Goal: Transaction & Acquisition: Purchase product/service

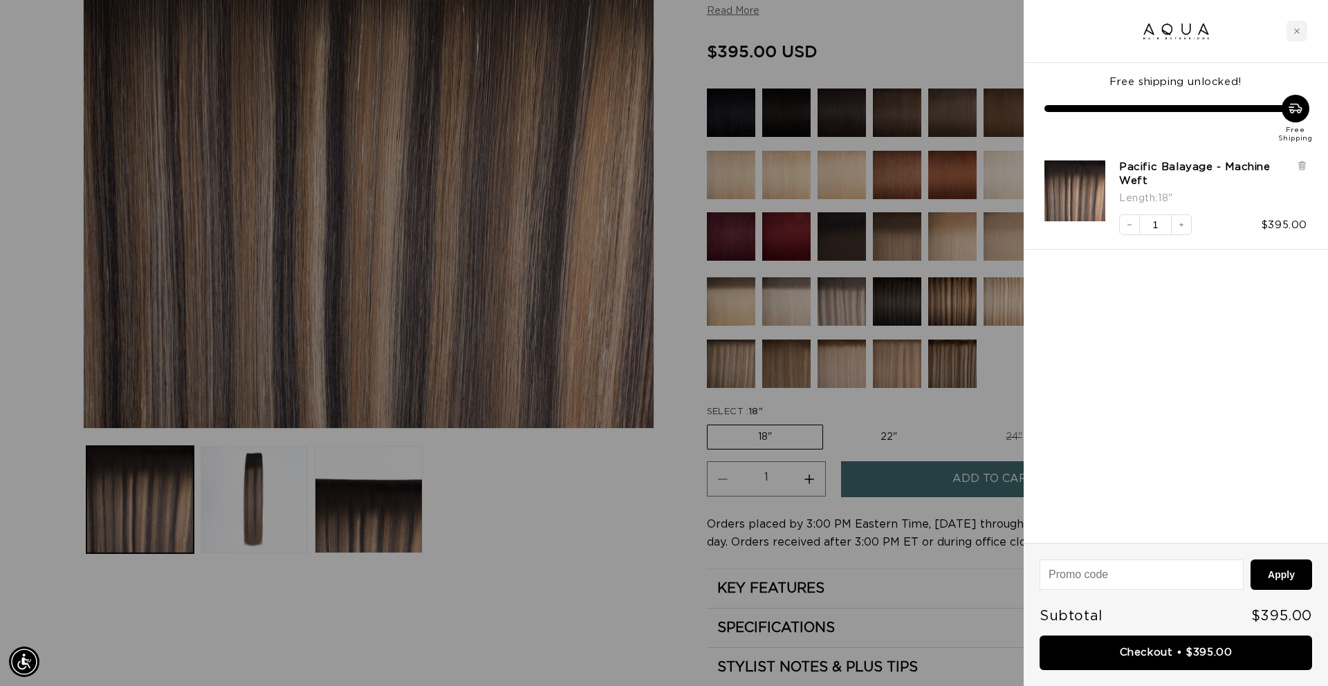
scroll to position [0, 1230]
click at [1295, 30] on icon "Close cart" at bounding box center [1296, 31] width 7 height 7
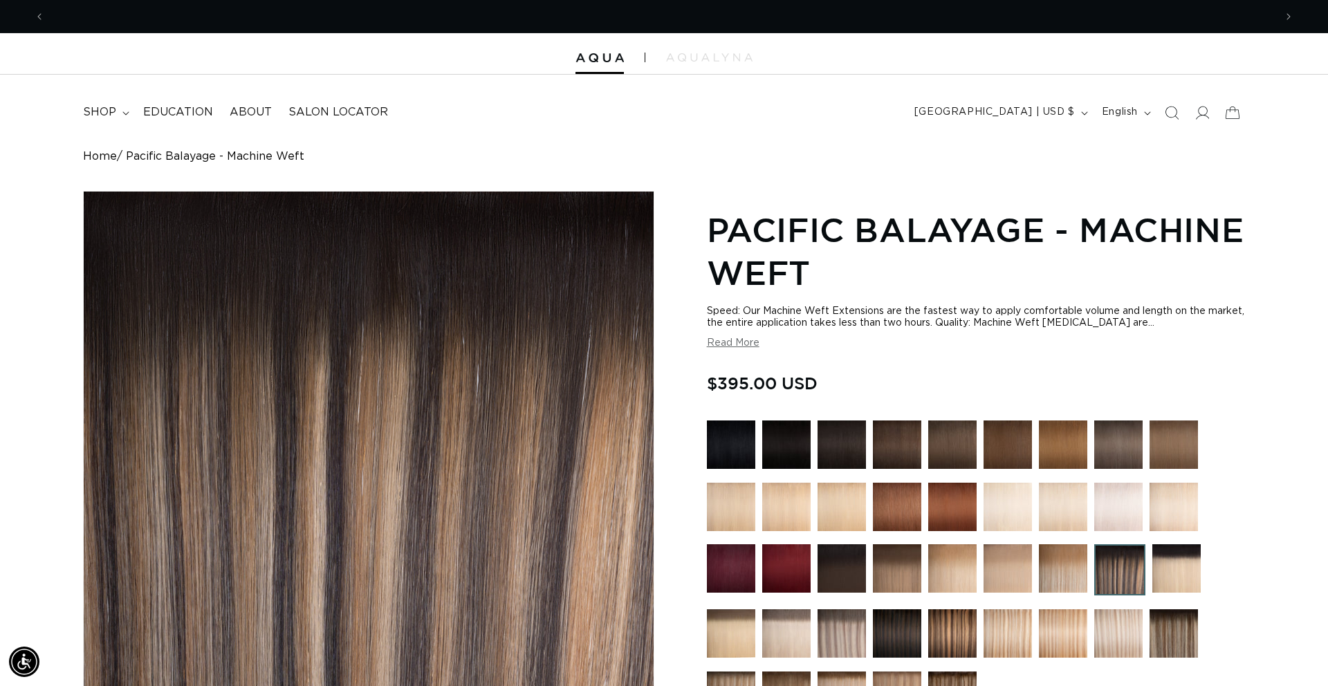
scroll to position [0, 0]
click at [119, 106] on summary "shop" at bounding box center [105, 112] width 60 height 31
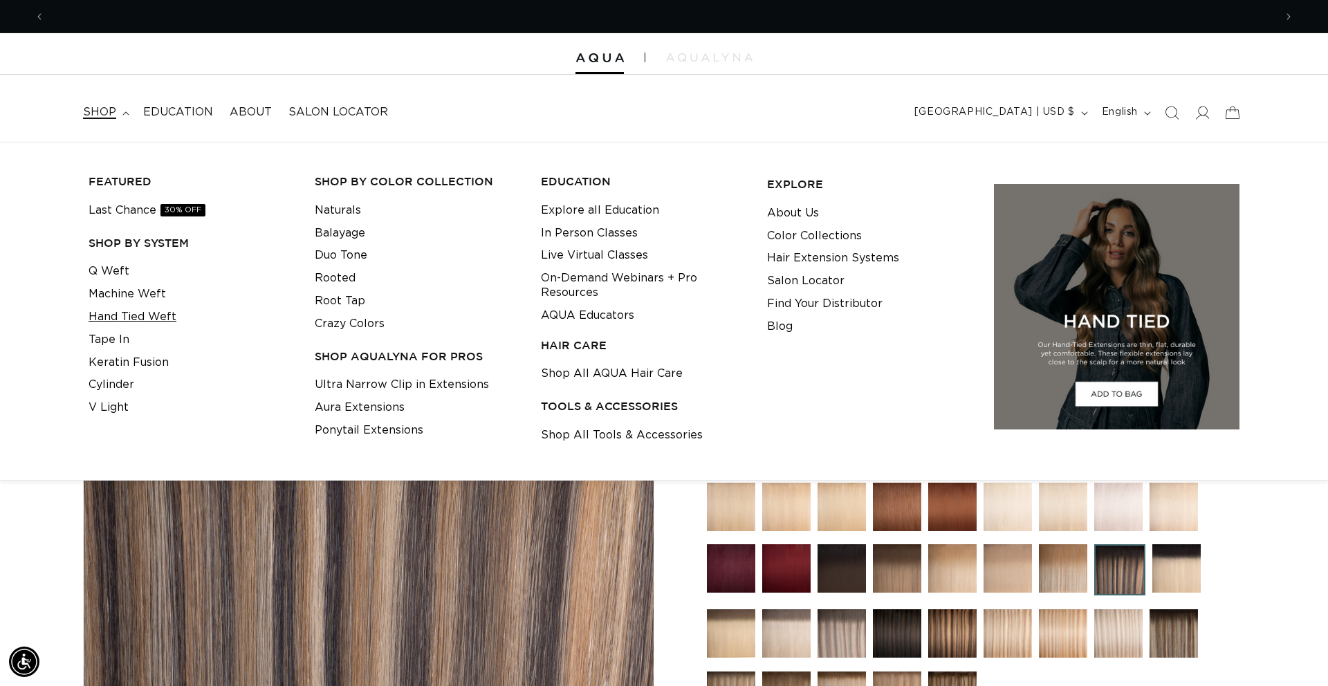
scroll to position [0, 1230]
click at [116, 340] on link "Tape In" at bounding box center [109, 339] width 41 height 23
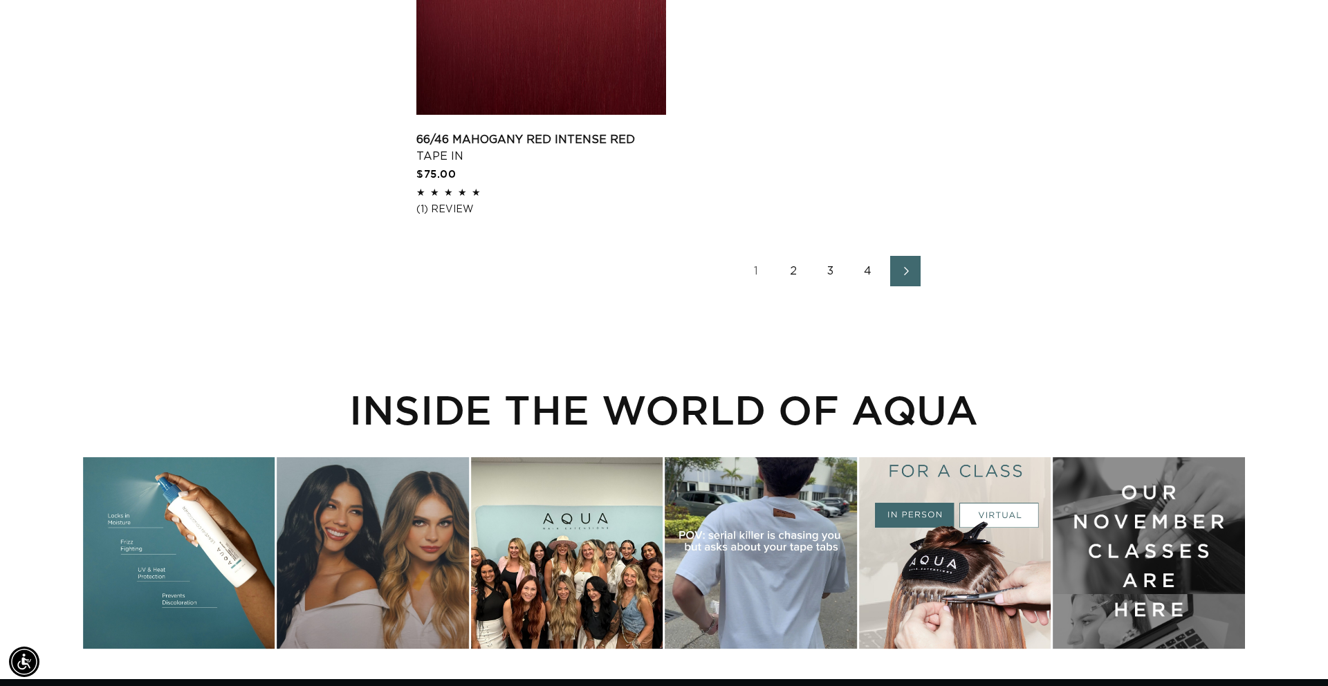
click at [799, 284] on link "2" at bounding box center [793, 271] width 30 height 30
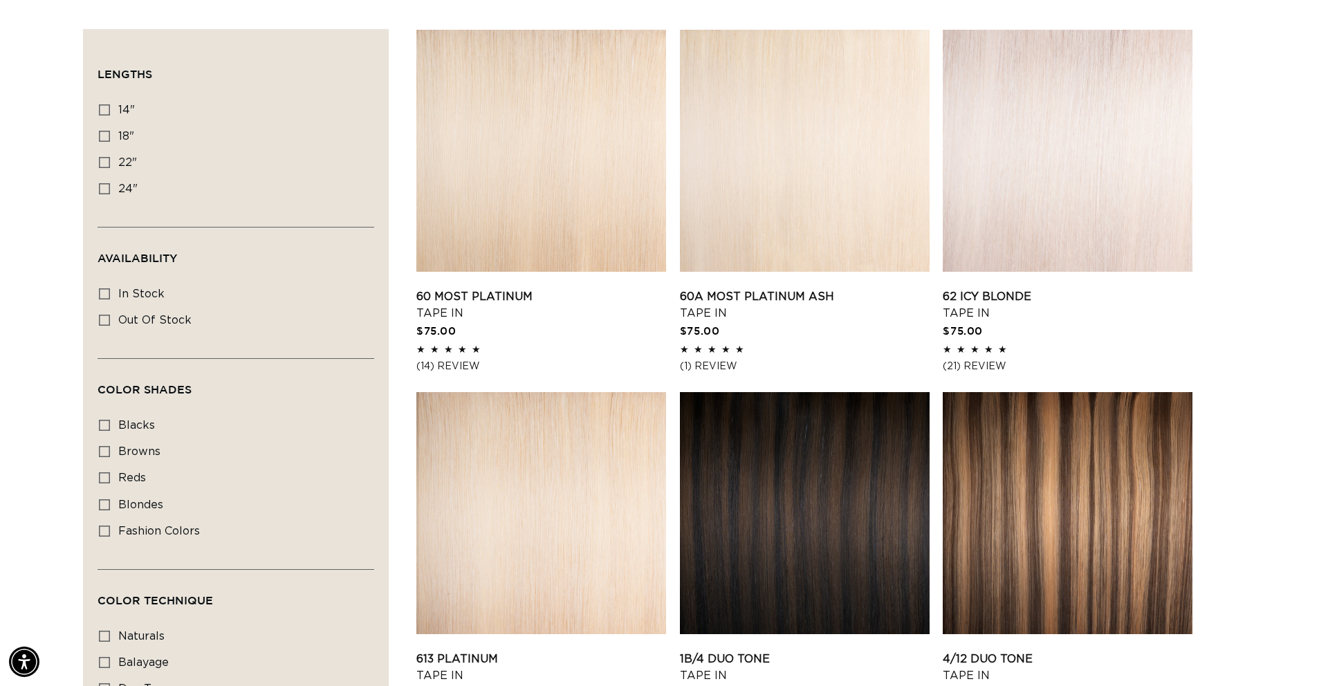
scroll to position [465, 0]
click at [109, 112] on icon at bounding box center [104, 110] width 11 height 11
click at [109, 112] on input "14" 14" (35 products)" at bounding box center [104, 110] width 11 height 11
checkbox input "true"
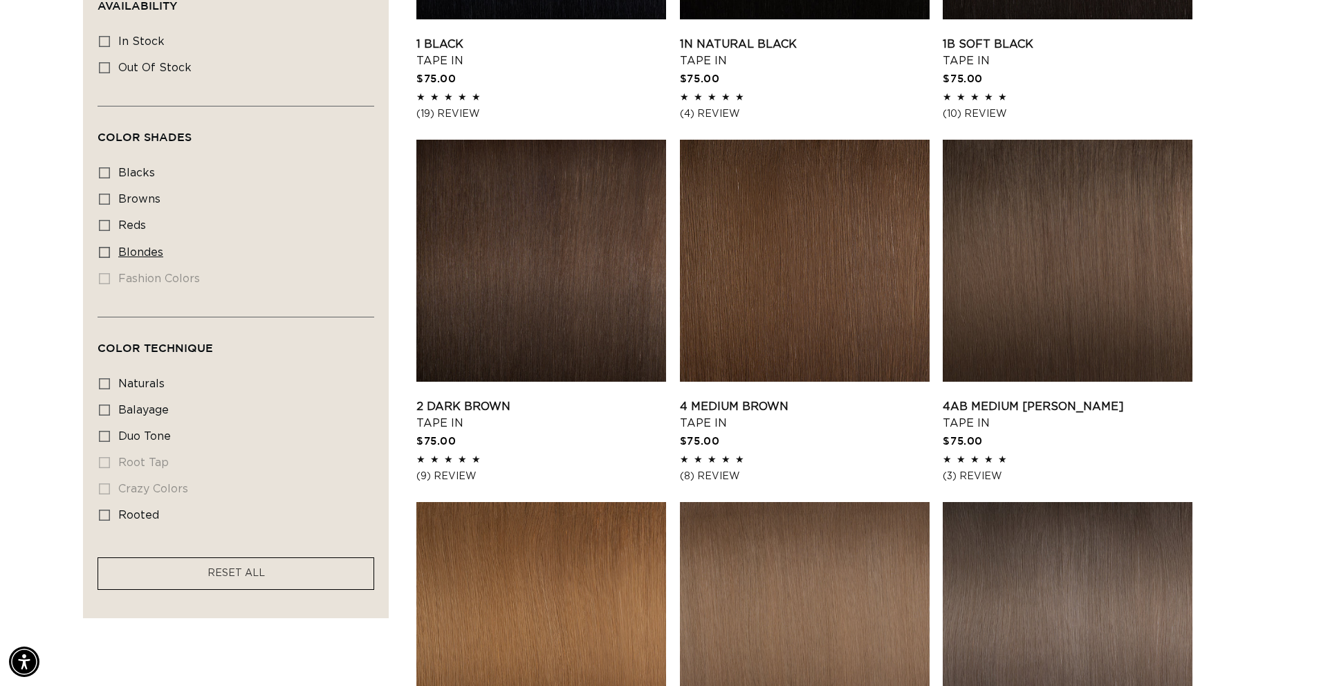
scroll to position [0, 1230]
click at [110, 257] on label "blondes blondes (23 products)" at bounding box center [232, 253] width 266 height 26
click at [110, 257] on input "blondes blondes (23 products)" at bounding box center [104, 252] width 11 height 11
checkbox input "true"
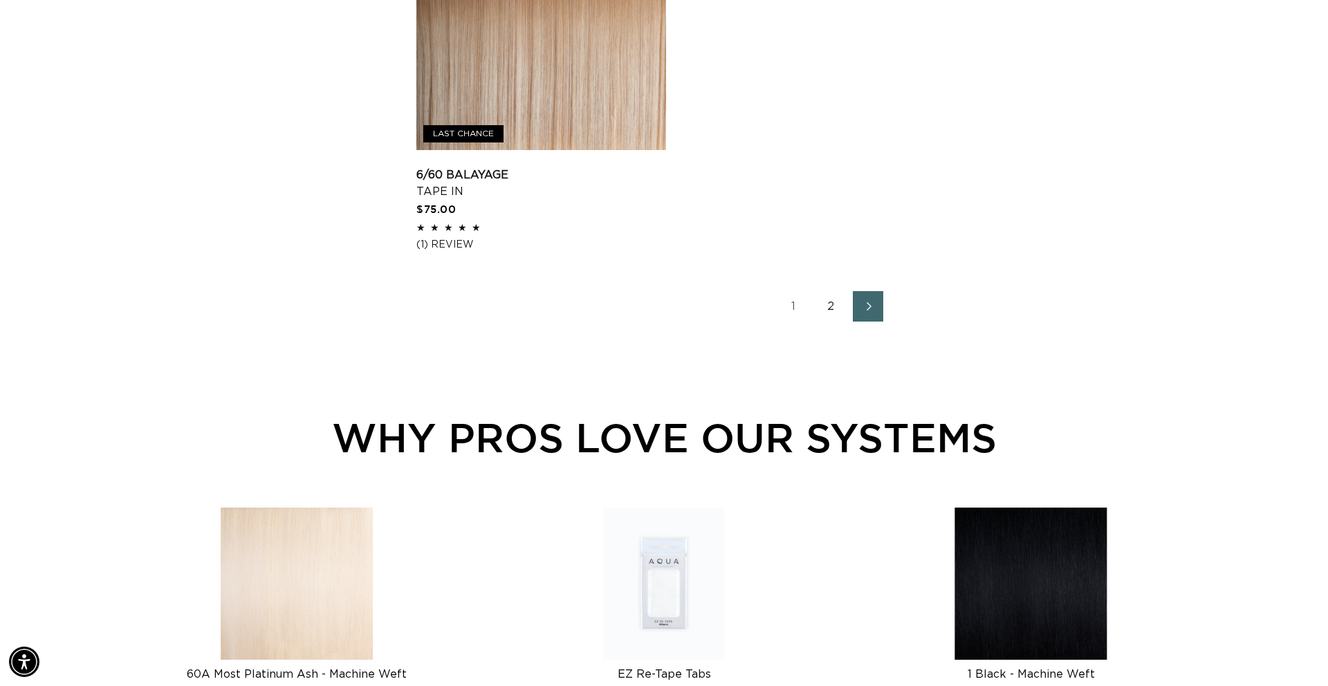
scroll to position [2401, 0]
click at [831, 320] on link "2" at bounding box center [830, 305] width 30 height 30
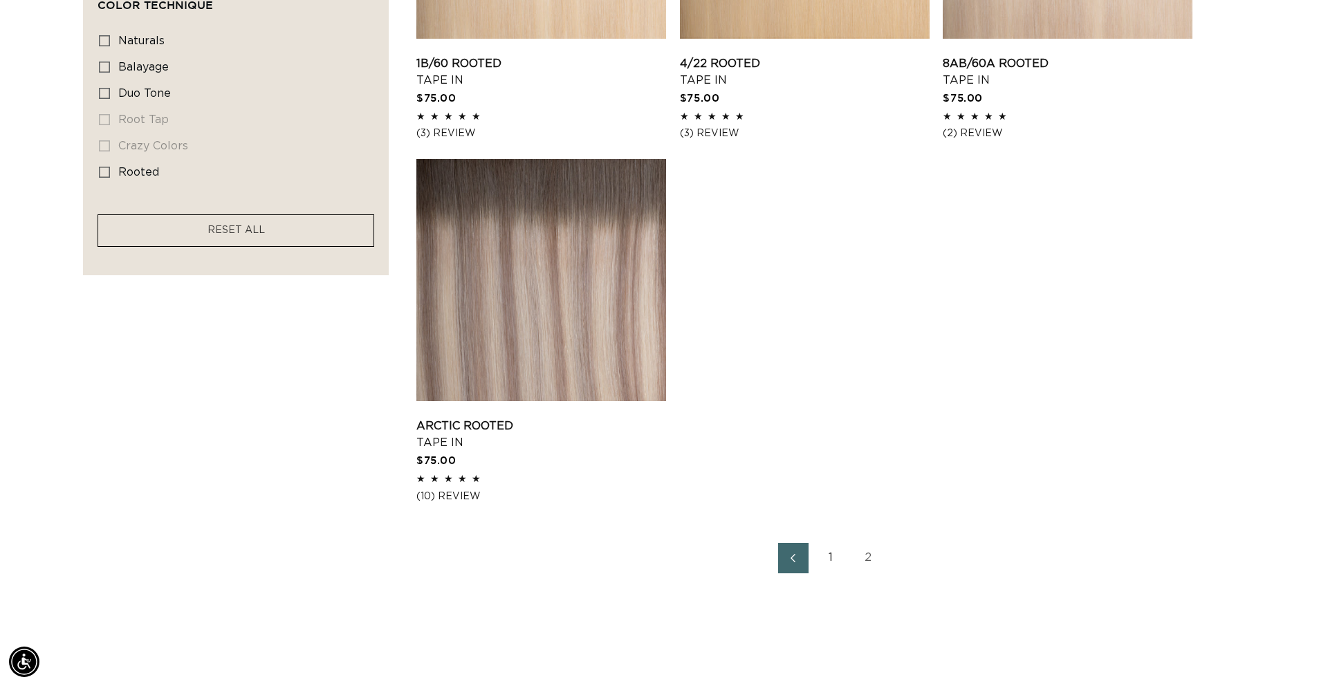
click at [831, 565] on link "1" at bounding box center [830, 558] width 30 height 30
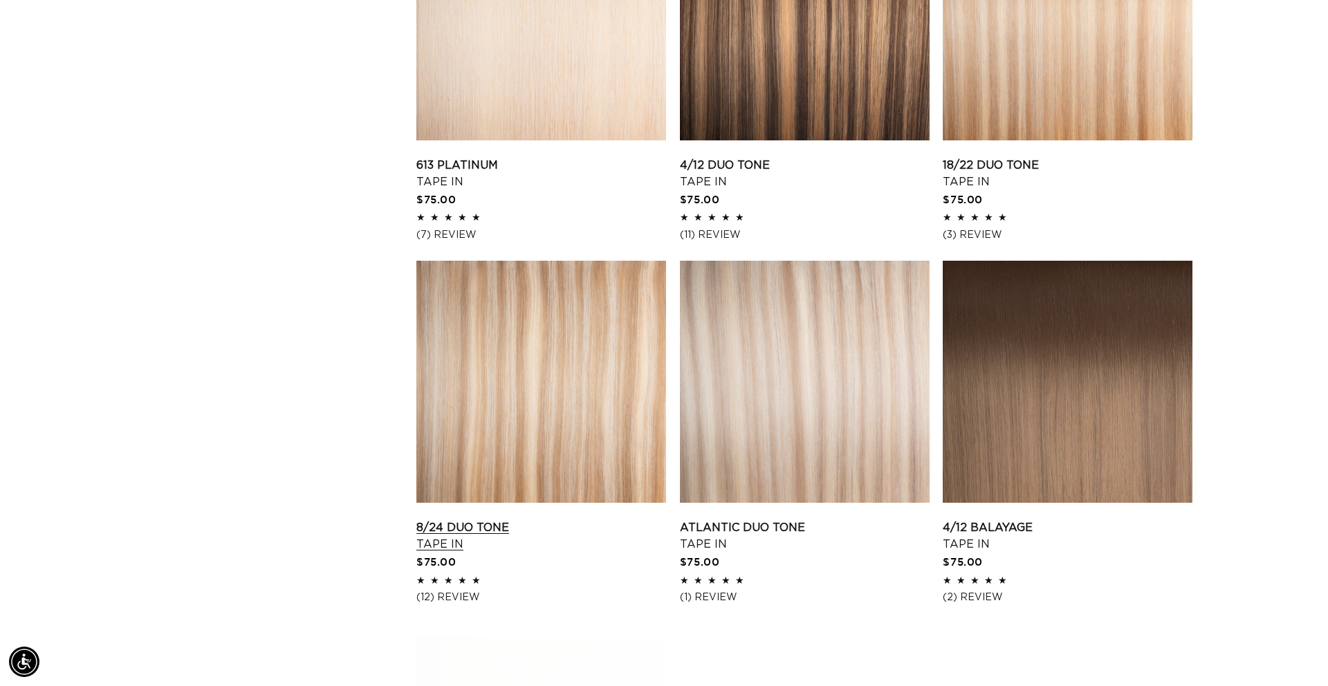
click at [593, 519] on link "8/24 Duo Tone Tape In" at bounding box center [541, 535] width 250 height 33
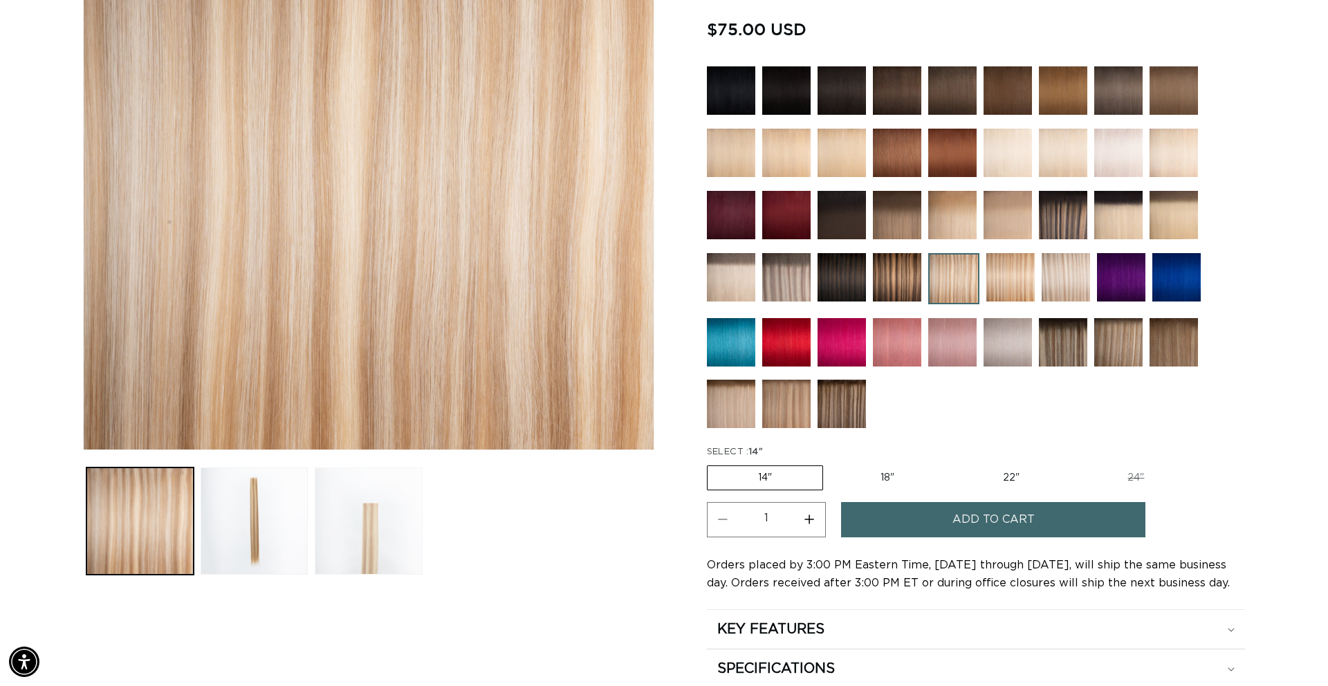
scroll to position [0, 1230]
click at [384, 514] on button "Load image 3 in gallery view" at bounding box center [368, 520] width 107 height 107
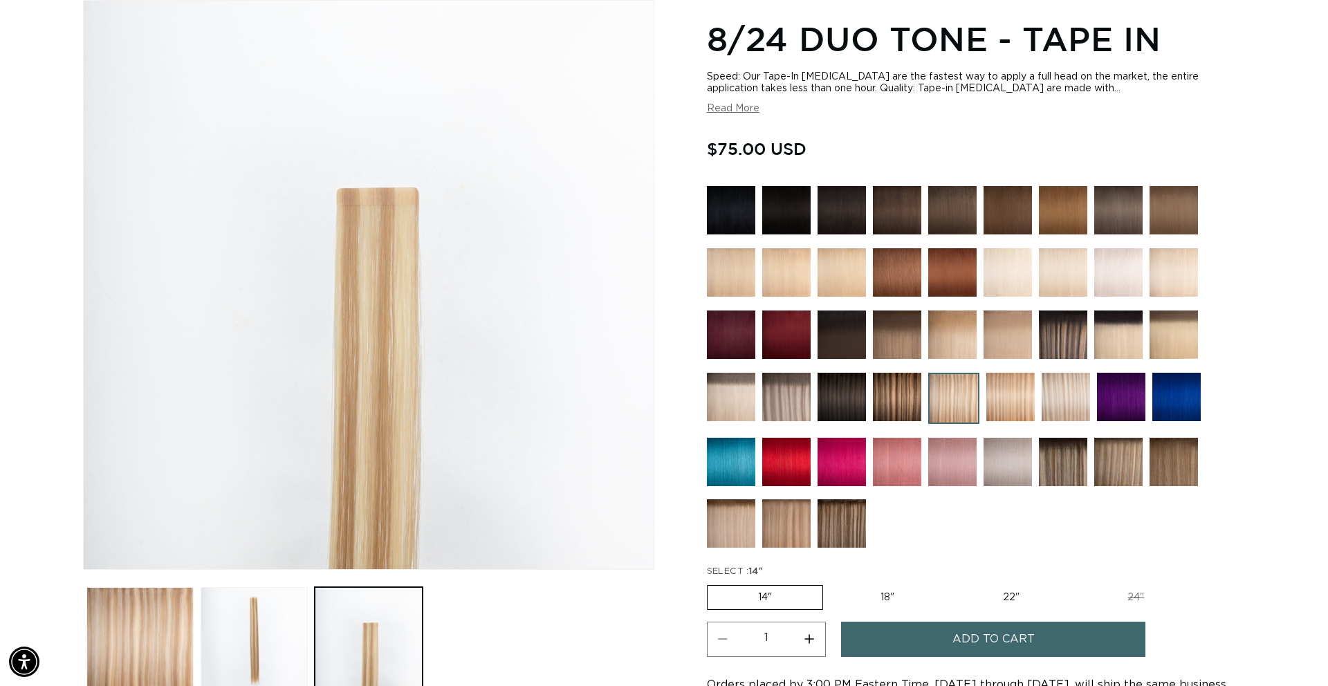
scroll to position [0, 0]
click at [1050, 459] on img at bounding box center [1063, 462] width 48 height 48
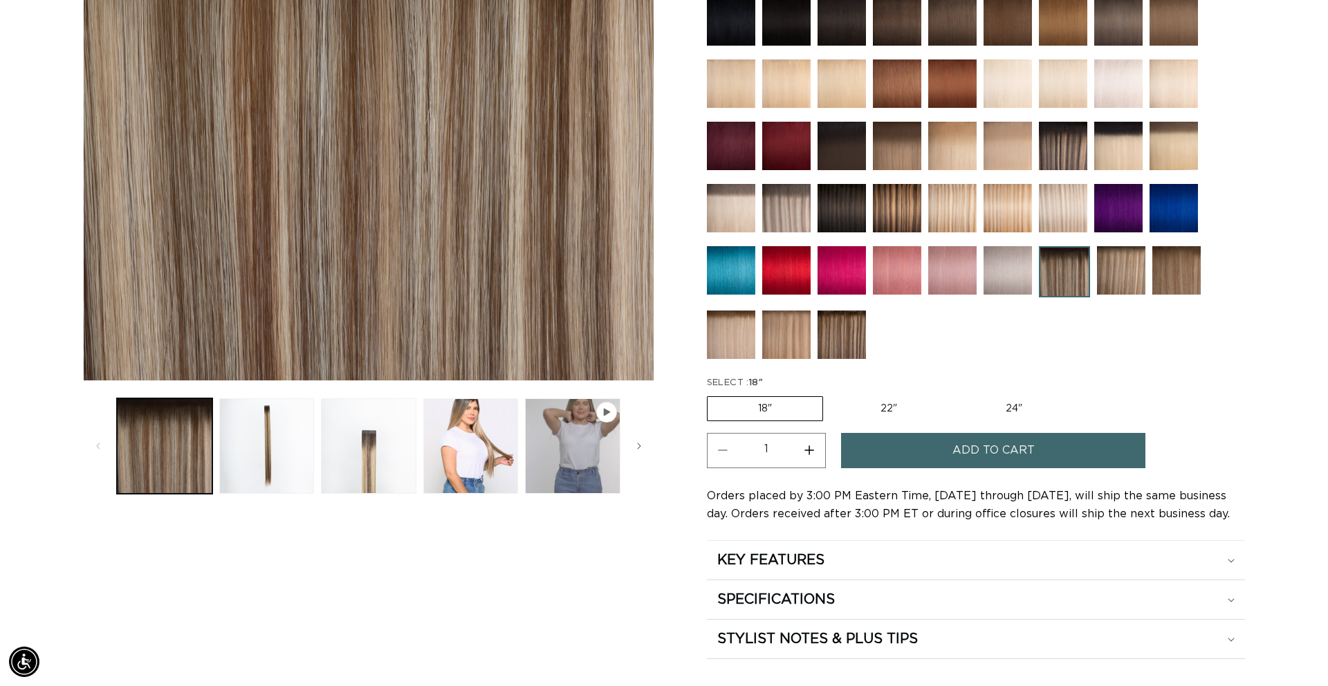
scroll to position [0, 1230]
click at [1131, 281] on img at bounding box center [1121, 270] width 48 height 48
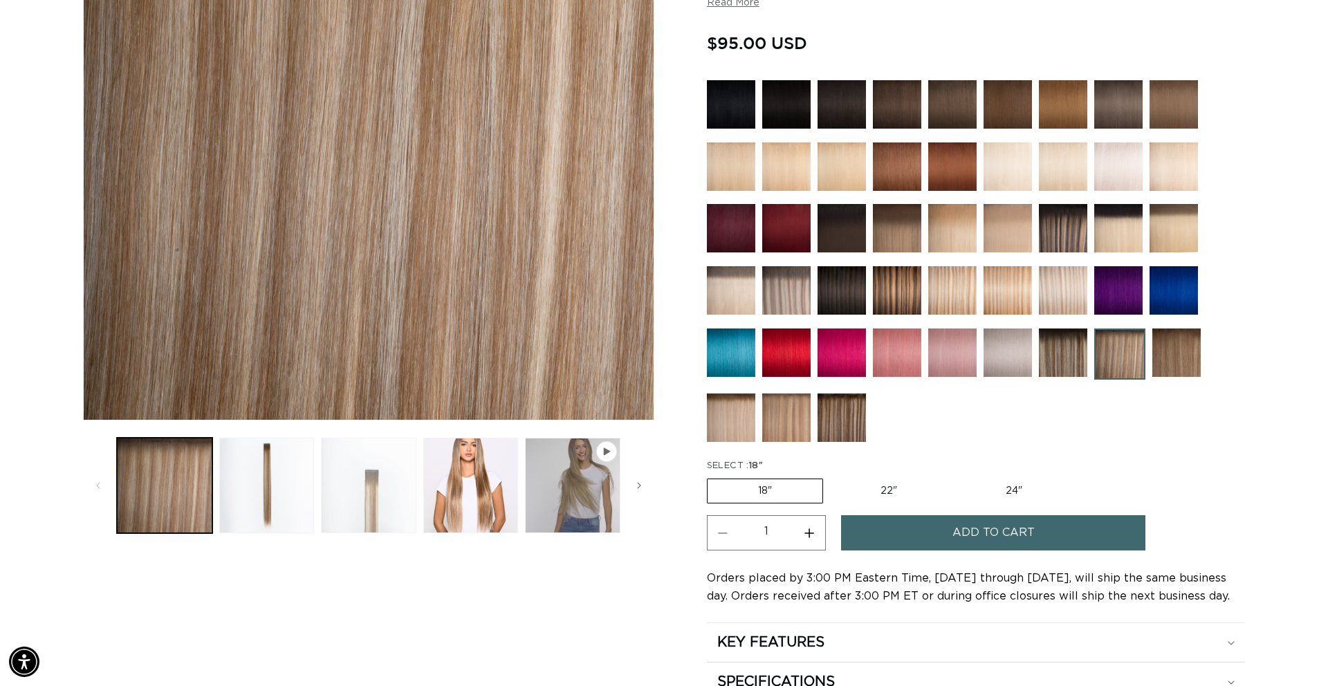
scroll to position [0, 1230]
click at [363, 492] on button "Load image 3 in gallery view" at bounding box center [368, 485] width 95 height 95
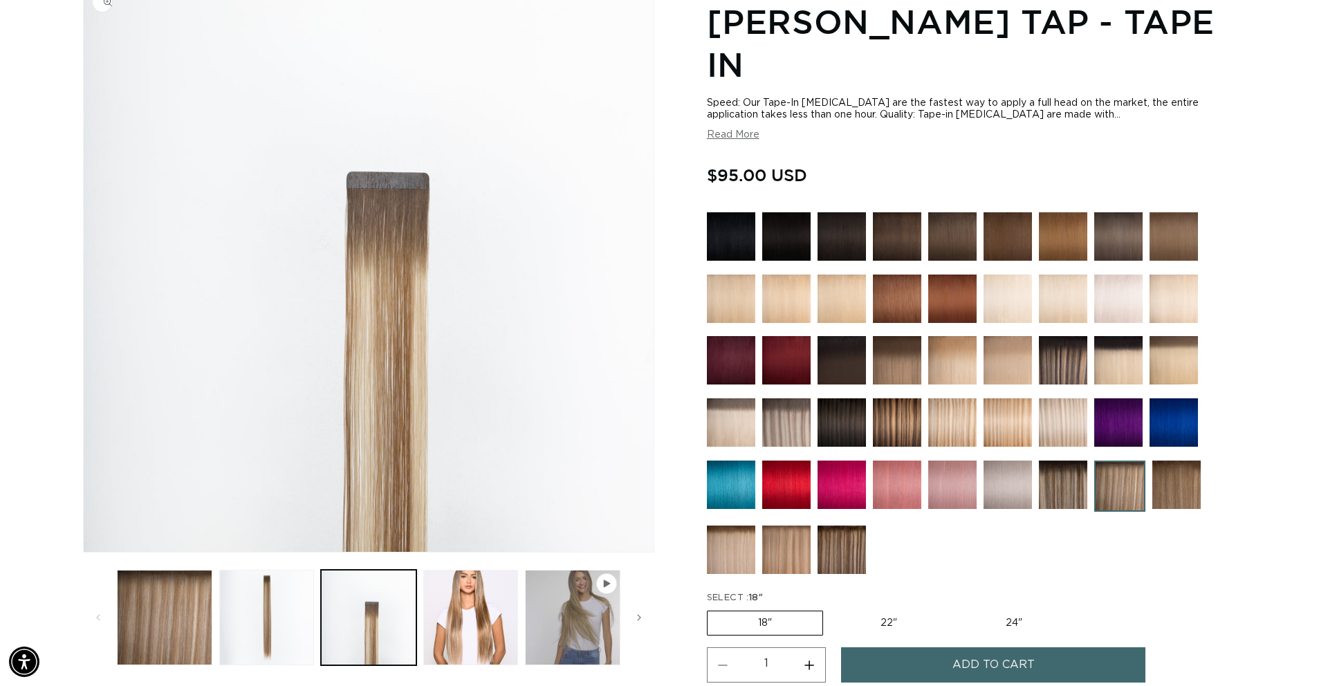
scroll to position [0, 0]
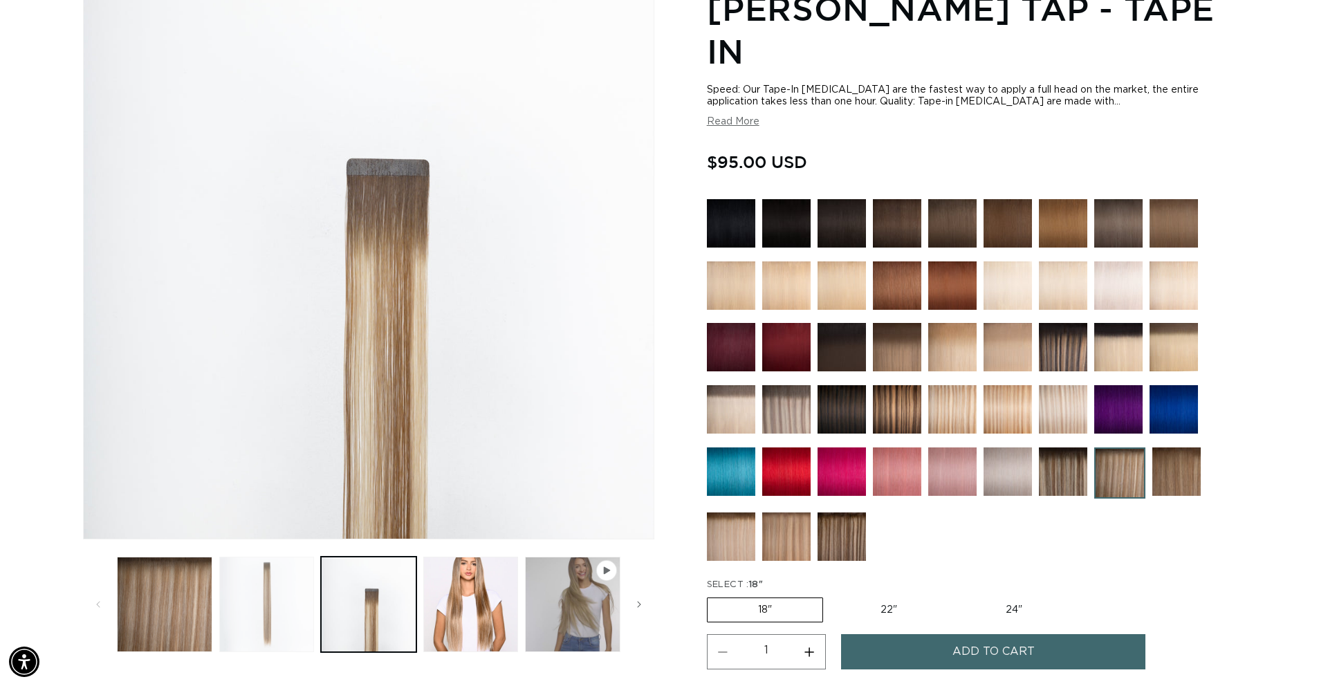
click at [265, 642] on button "Load image 2 in gallery view" at bounding box center [266, 604] width 95 height 95
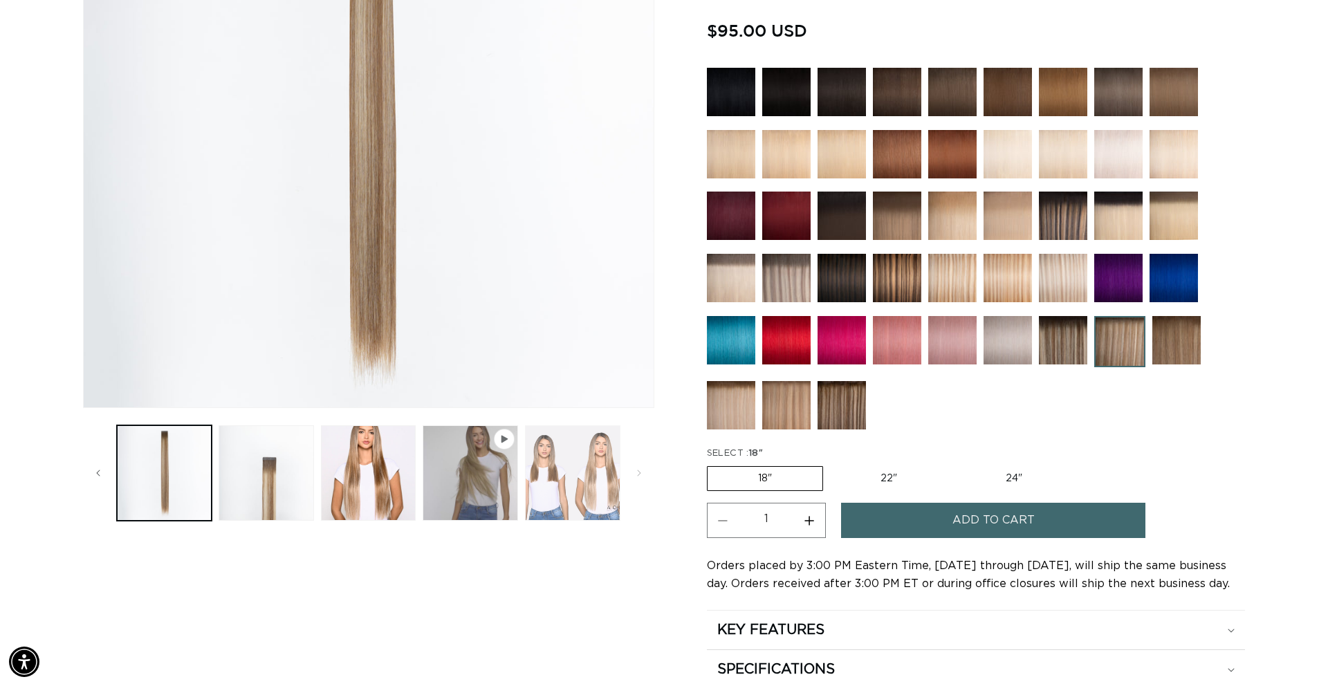
scroll to position [0, 1230]
click at [723, 381] on img at bounding box center [731, 405] width 48 height 48
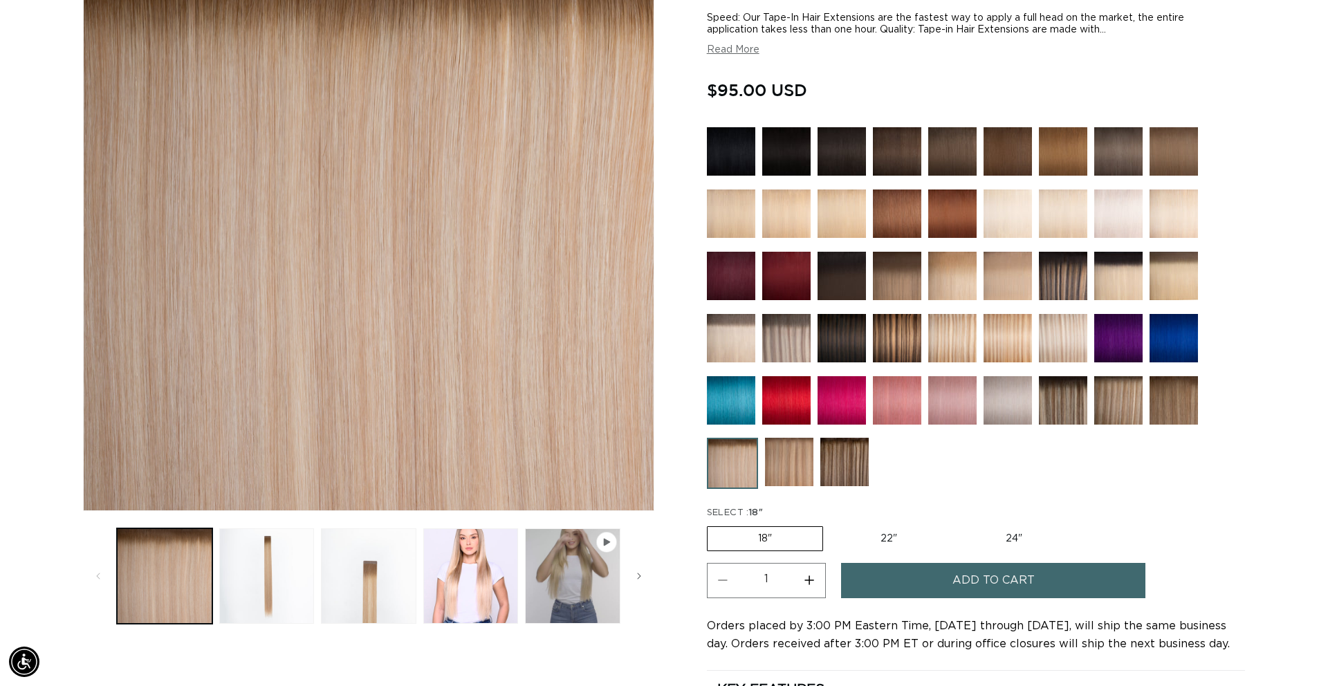
scroll to position [0, 1230]
click at [382, 584] on button "Load image 3 in gallery view" at bounding box center [368, 575] width 95 height 95
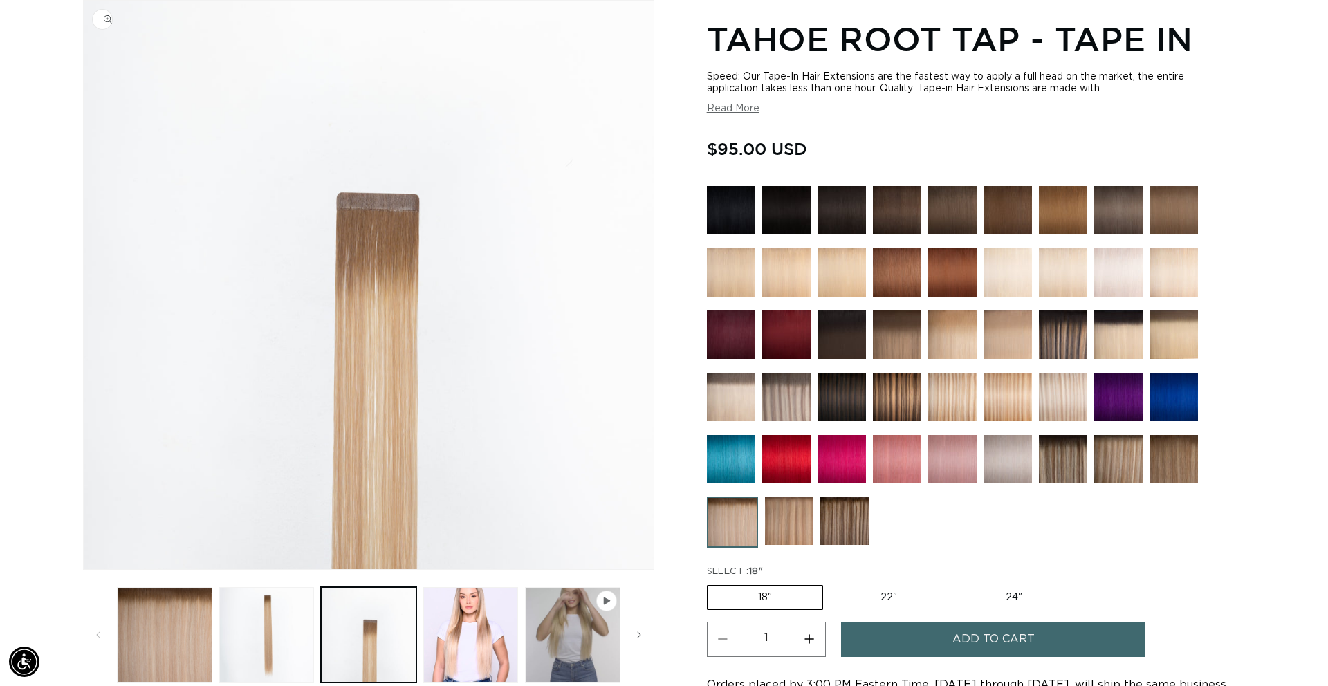
scroll to position [0, 2459]
click at [811, 517] on img at bounding box center [789, 521] width 48 height 48
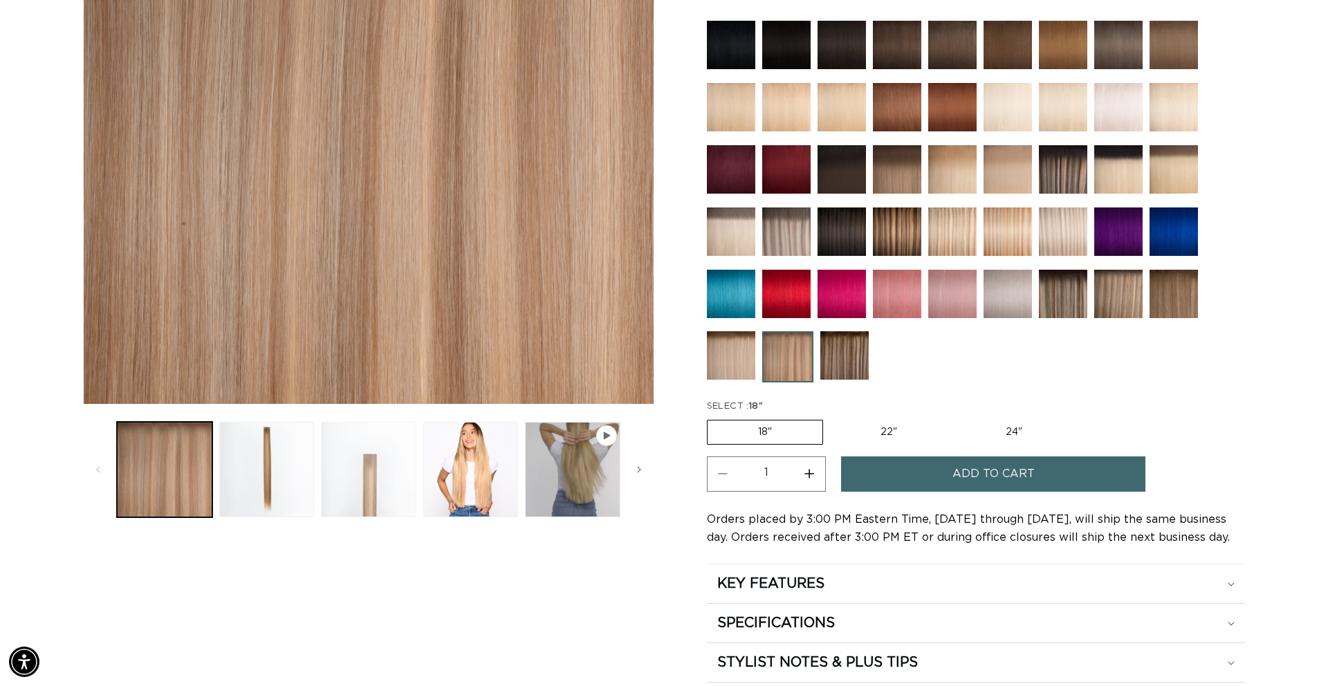
scroll to position [0, 2459]
click at [290, 480] on button "Load image 2 in gallery view" at bounding box center [266, 469] width 95 height 95
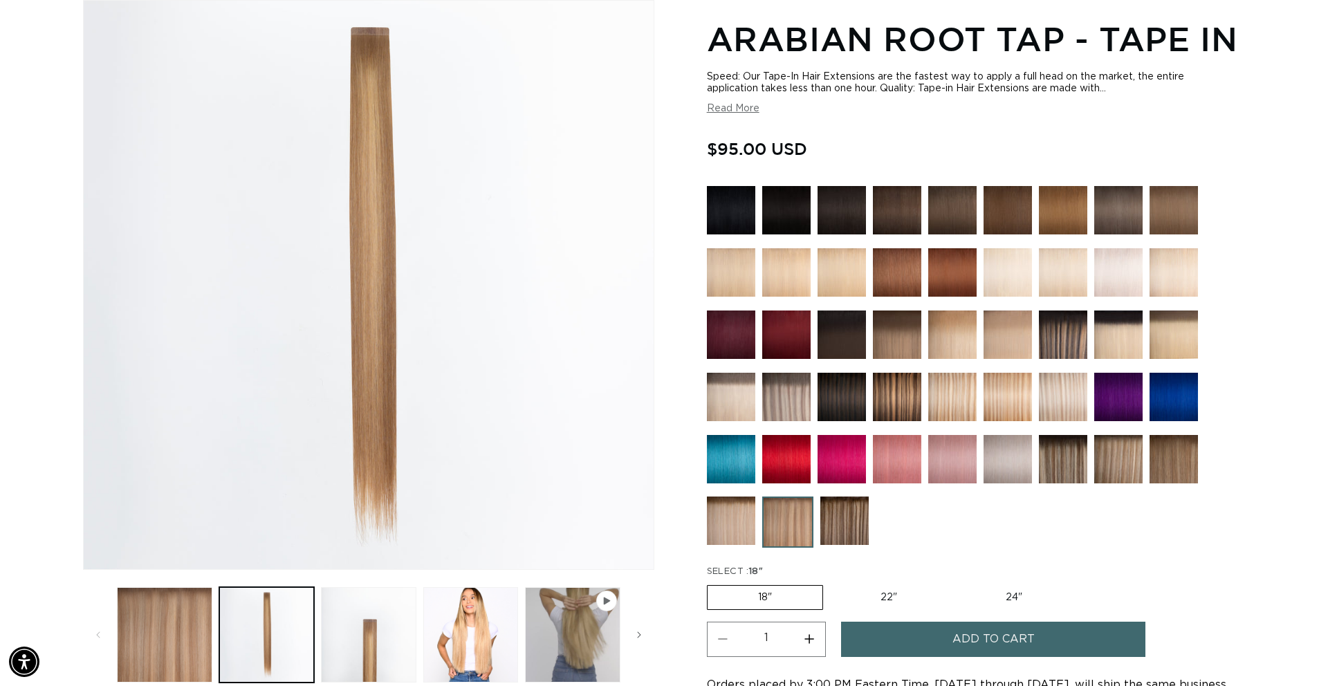
scroll to position [0, 1230]
click at [1126, 467] on img at bounding box center [1118, 459] width 48 height 48
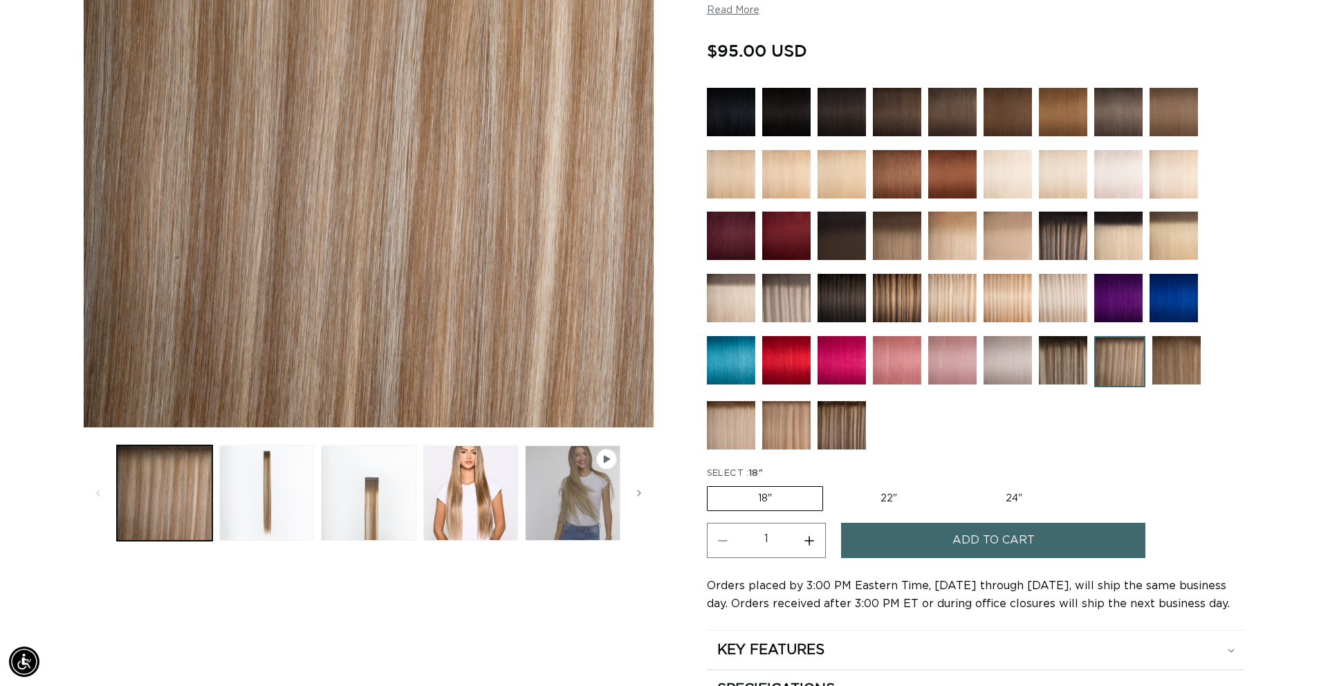
scroll to position [0, 2459]
click at [815, 523] on button "Increase quantity for [PERSON_NAME] Tap - Tape In" at bounding box center [809, 540] width 31 height 35
type input "2"
click at [885, 523] on button "Add to cart" at bounding box center [993, 540] width 304 height 35
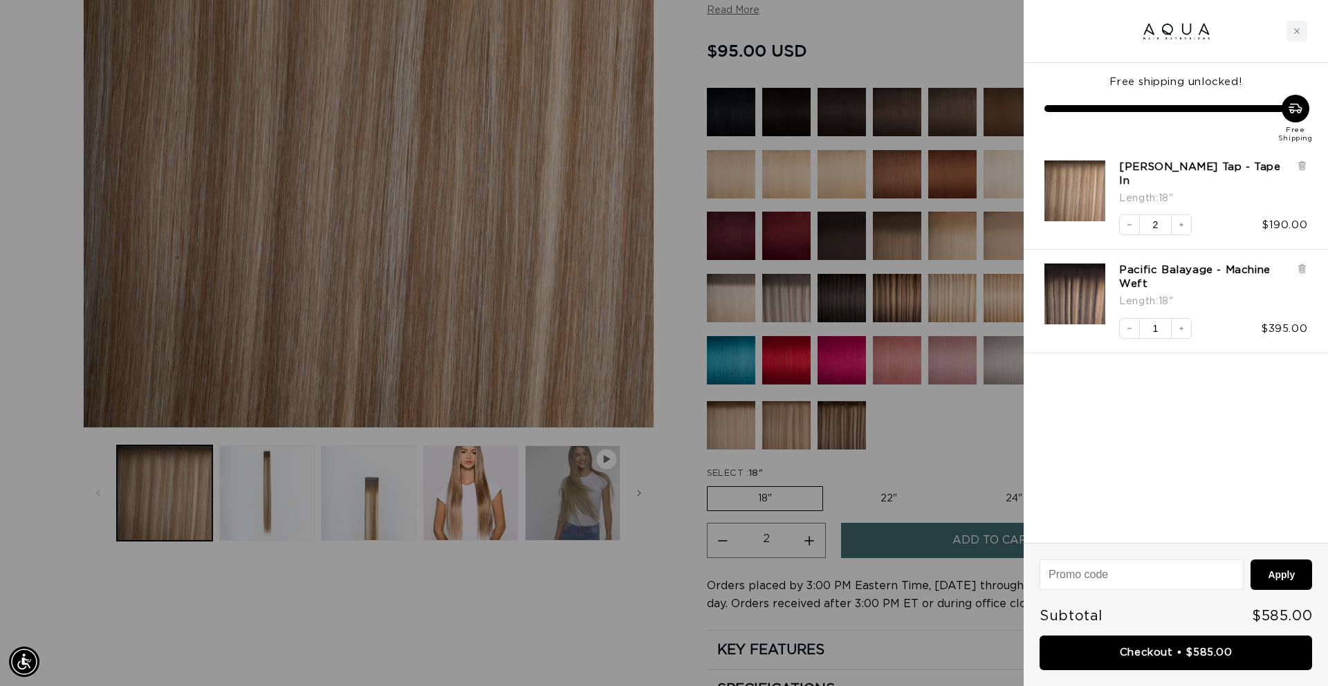
scroll to position [0, 0]
click at [629, 629] on div at bounding box center [664, 343] width 1328 height 686
